Goal: Navigation & Orientation: Find specific page/section

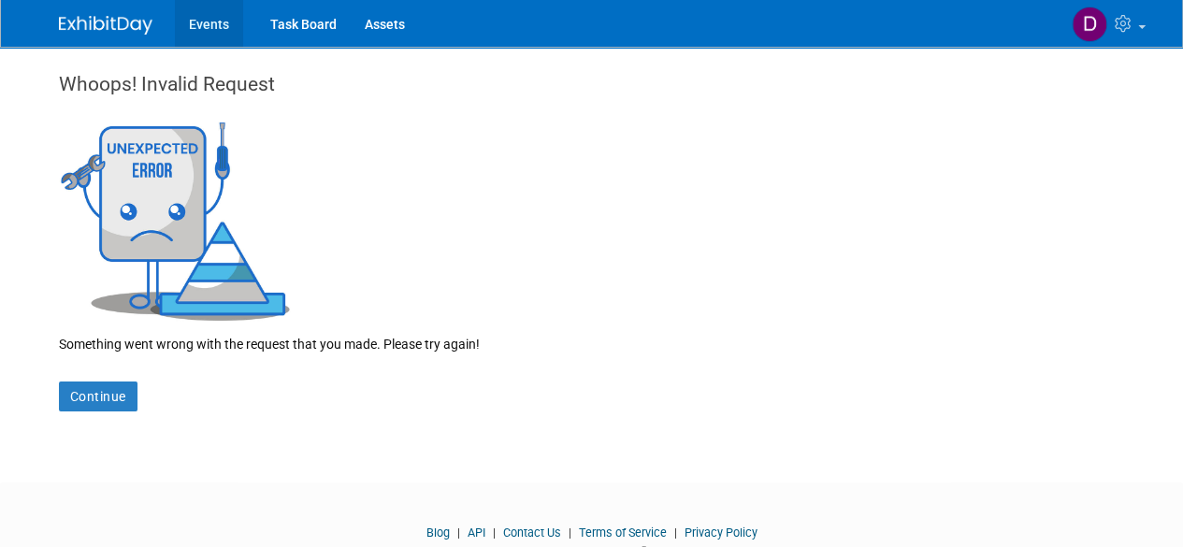
click at [217, 22] on link "Events" at bounding box center [209, 23] width 68 height 47
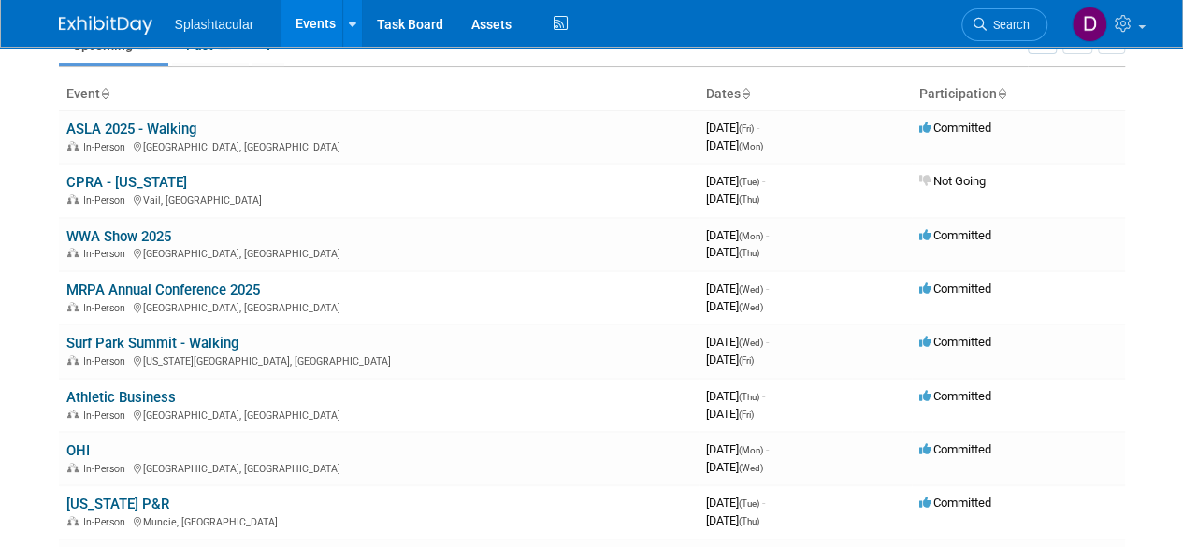
scroll to position [94, 0]
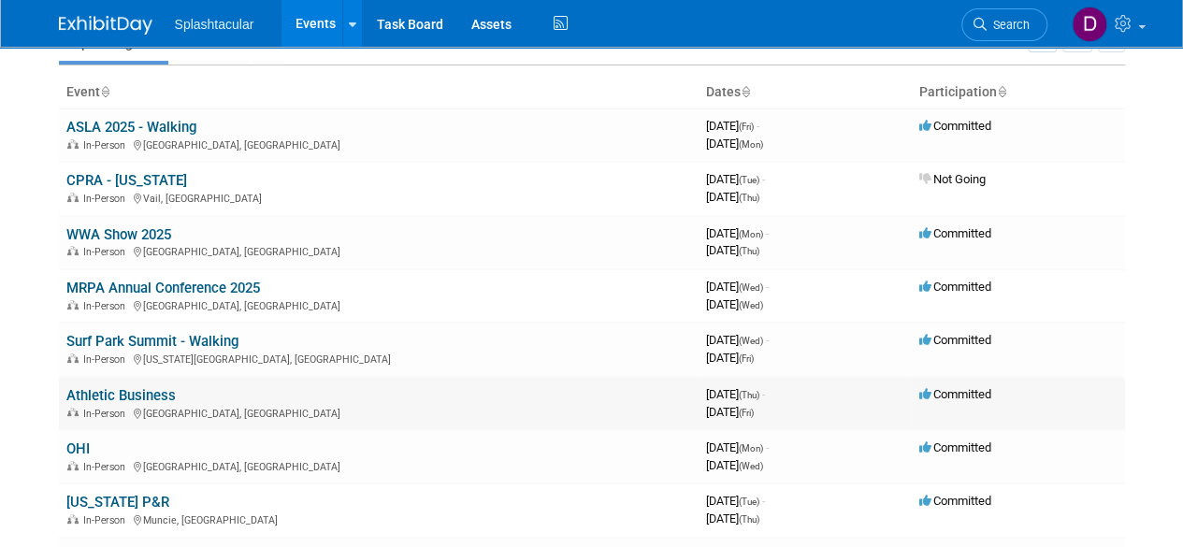
click at [138, 396] on link "Athletic Business" at bounding box center [120, 395] width 109 height 17
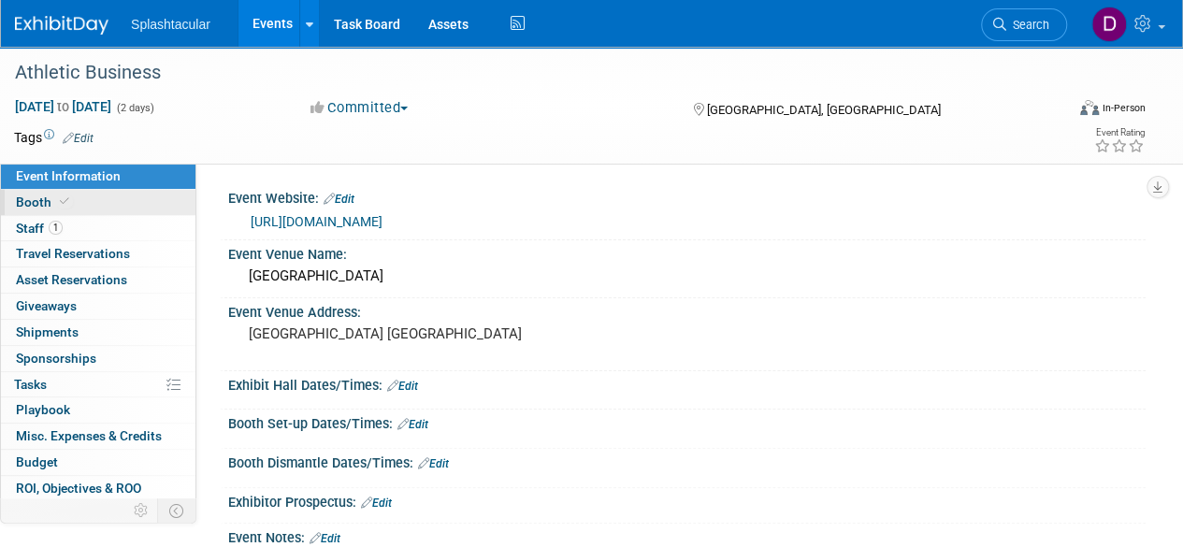
click at [28, 205] on span "Booth" at bounding box center [44, 201] width 57 height 15
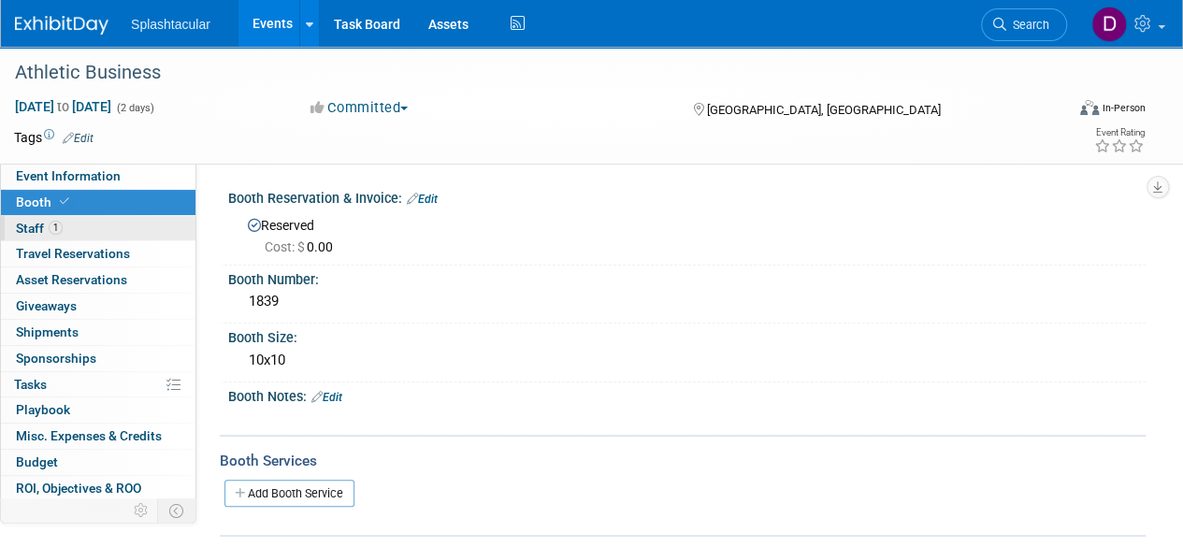
click at [28, 227] on span "Staff 1" at bounding box center [39, 228] width 47 height 15
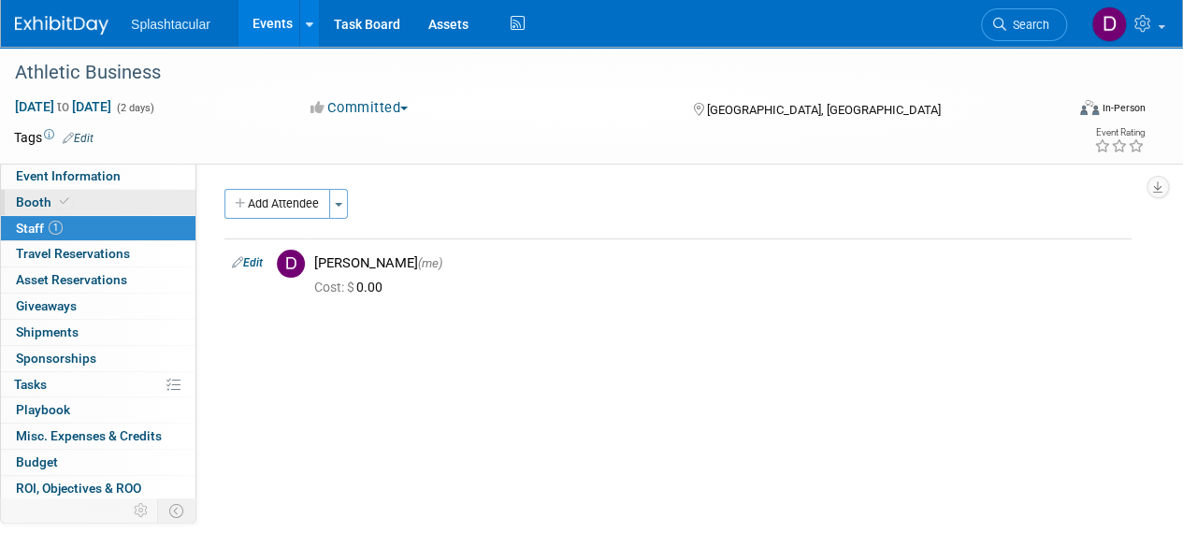
click at [28, 201] on span "Booth" at bounding box center [44, 201] width 57 height 15
